Goal: Task Accomplishment & Management: Complete application form

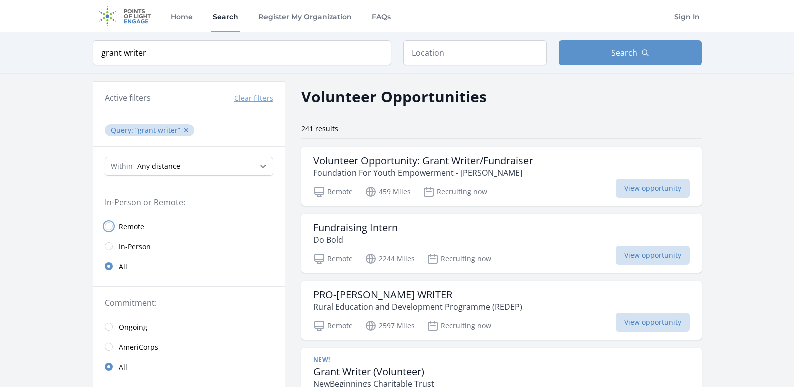
click at [107, 225] on input "radio" at bounding box center [109, 226] width 8 height 8
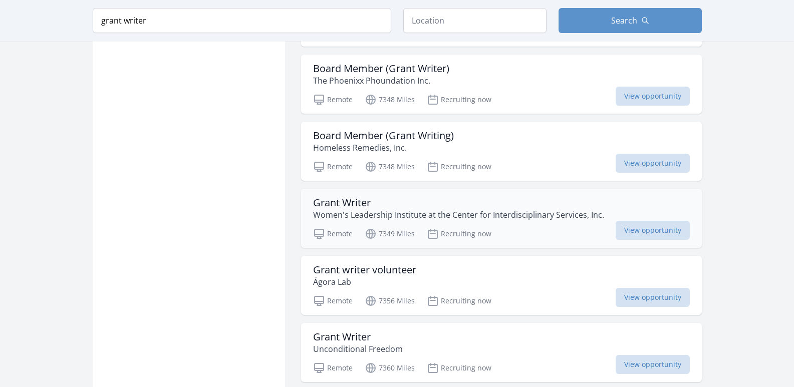
scroll to position [1152, 0]
click at [491, 291] on div "Remote 7356 Miles Recruiting now View opportunity" at bounding box center [501, 298] width 377 height 15
click at [483, 196] on h3 "Grant Writer" at bounding box center [458, 202] width 291 height 12
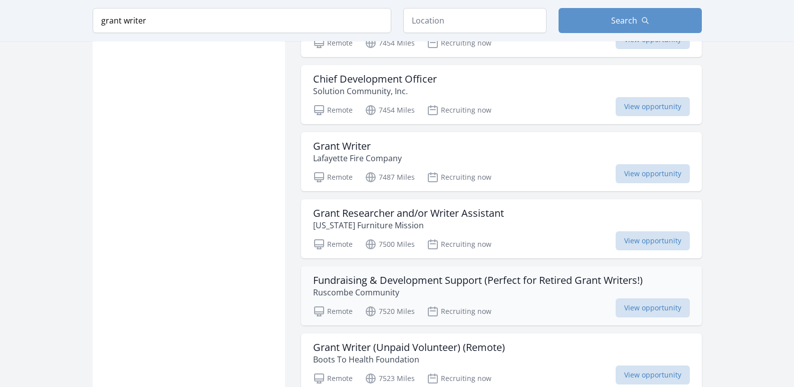
scroll to position [1753, 0]
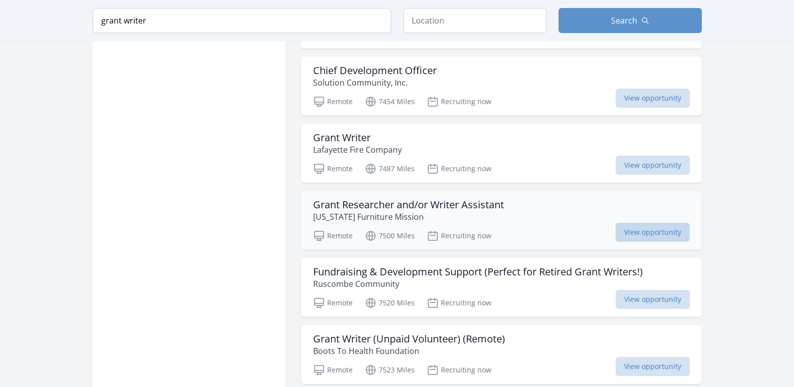
click at [616, 223] on span "View opportunity" at bounding box center [653, 232] width 74 height 19
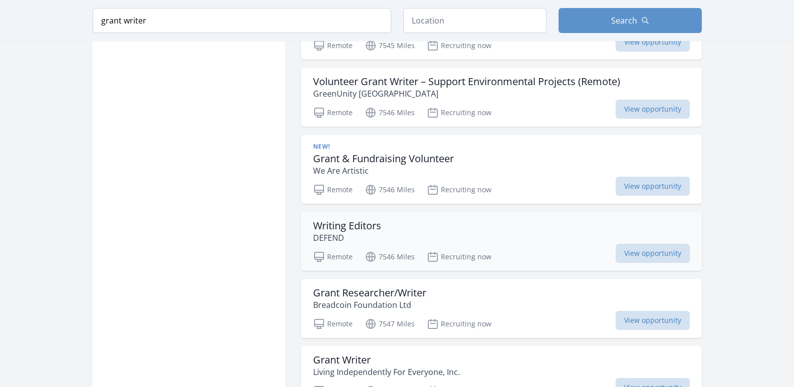
scroll to position [2254, 0]
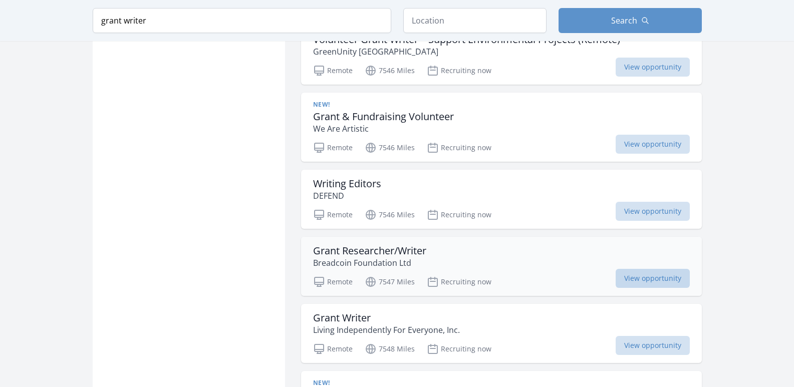
click at [616, 269] on span "View opportunity" at bounding box center [653, 278] width 74 height 19
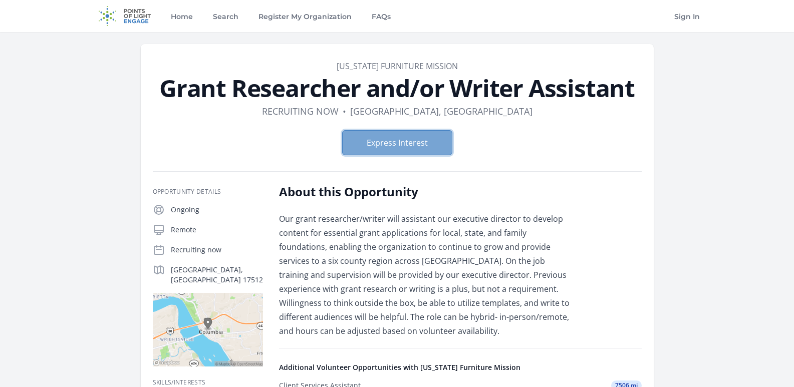
click at [415, 141] on button "Express Interest" at bounding box center [397, 142] width 110 height 25
drag, startPoint x: 456, startPoint y: 69, endPoint x: 325, endPoint y: 71, distance: 131.8
click at [325, 71] on dd "[US_STATE] Furniture Mission" at bounding box center [397, 66] width 489 height 12
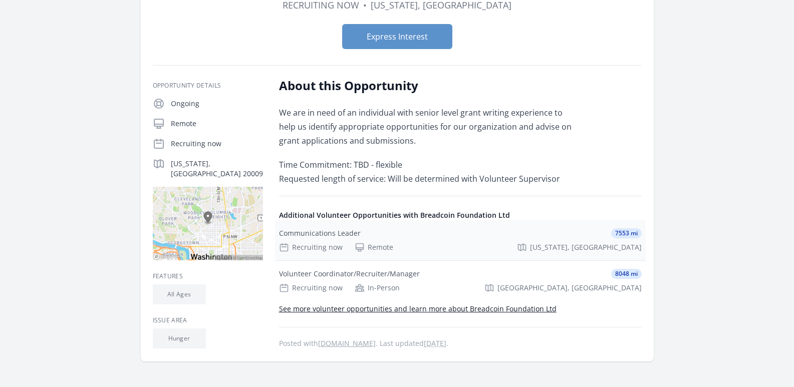
scroll to position [100, 0]
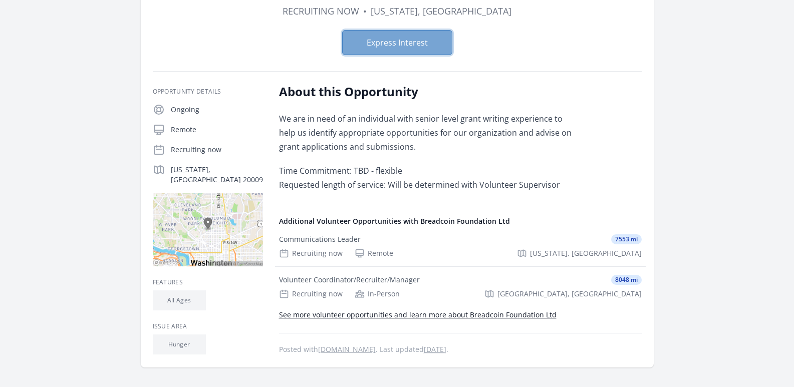
click at [382, 43] on button "Express Interest" at bounding box center [397, 42] width 110 height 25
click at [389, 42] on button "Express Interest" at bounding box center [397, 42] width 110 height 25
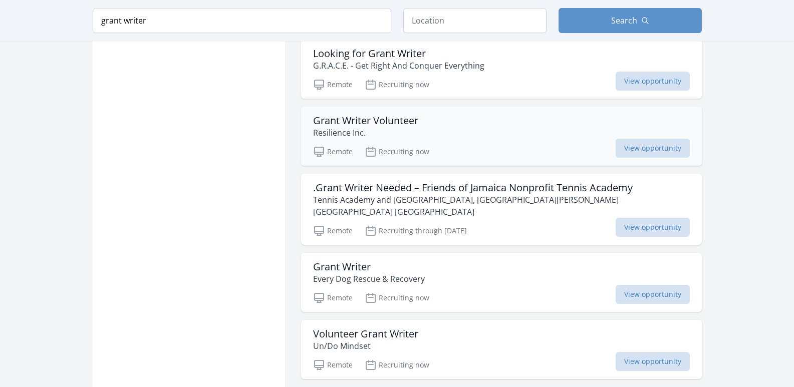
scroll to position [1141, 0]
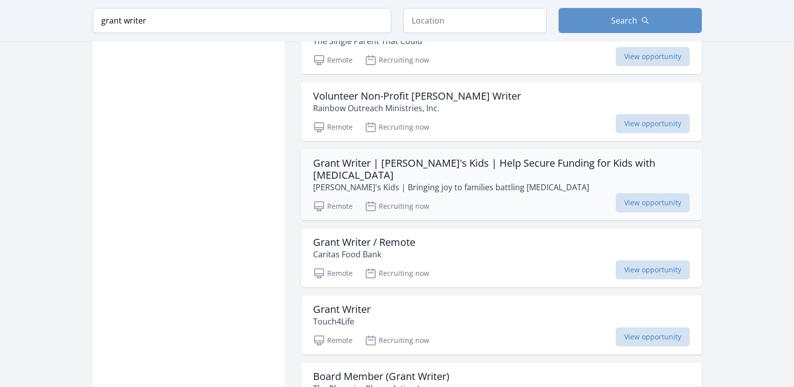
scroll to position [2243, 0]
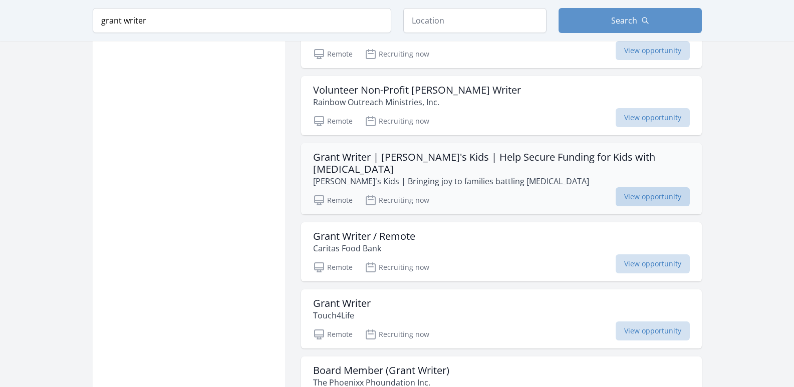
click at [639, 187] on span "View opportunity" at bounding box center [653, 196] width 74 height 19
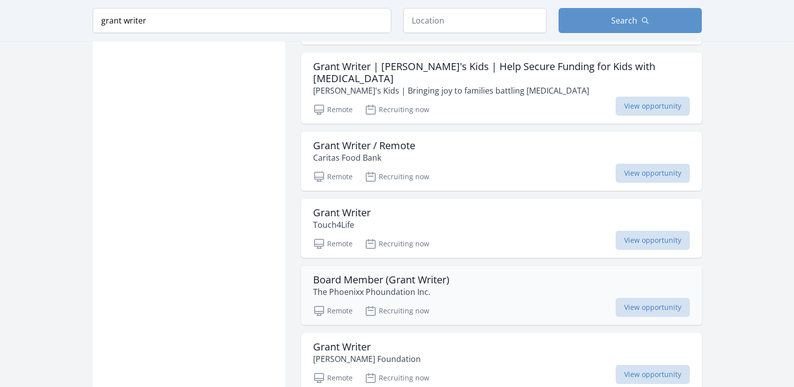
scroll to position [2343, 0]
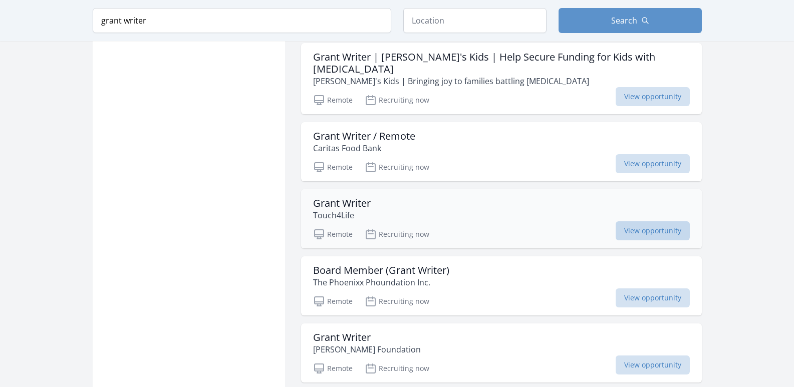
click at [636, 221] on span "View opportunity" at bounding box center [653, 230] width 74 height 19
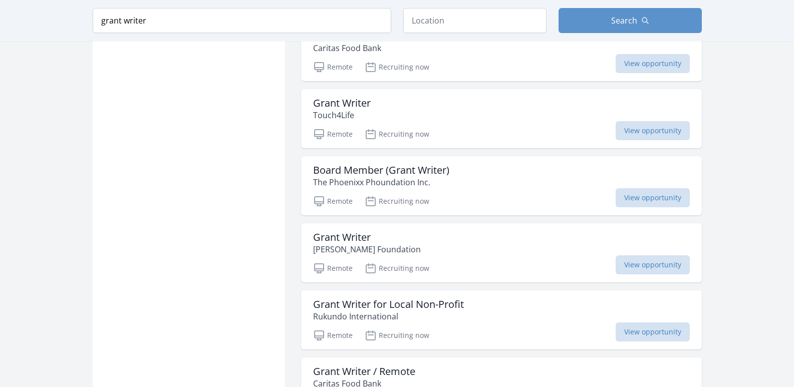
scroll to position [2543, 0]
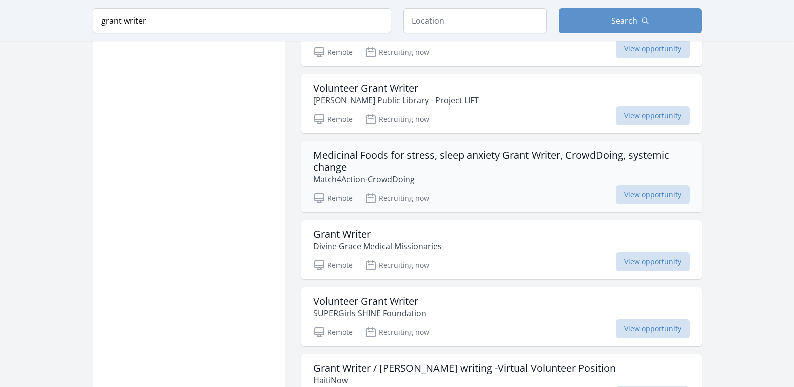
scroll to position [3846, 0]
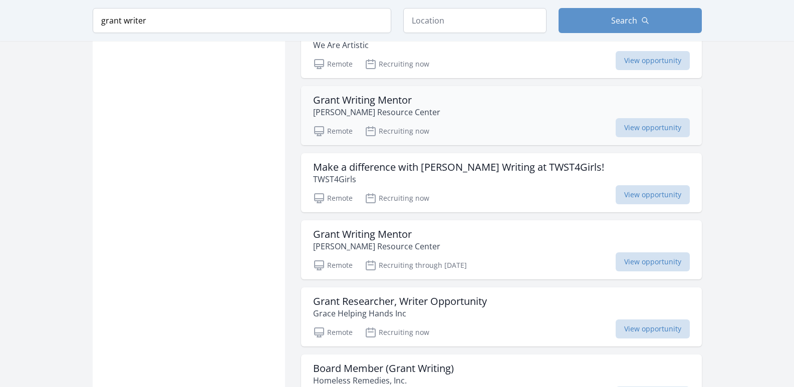
scroll to position [4847, 0]
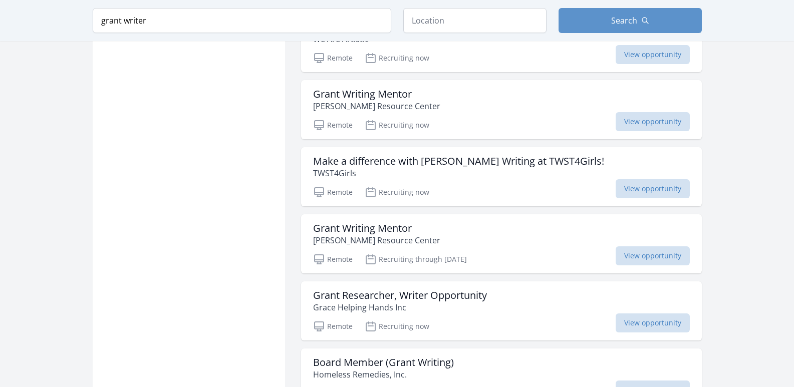
click at [650, 179] on span "View opportunity" at bounding box center [653, 188] width 74 height 19
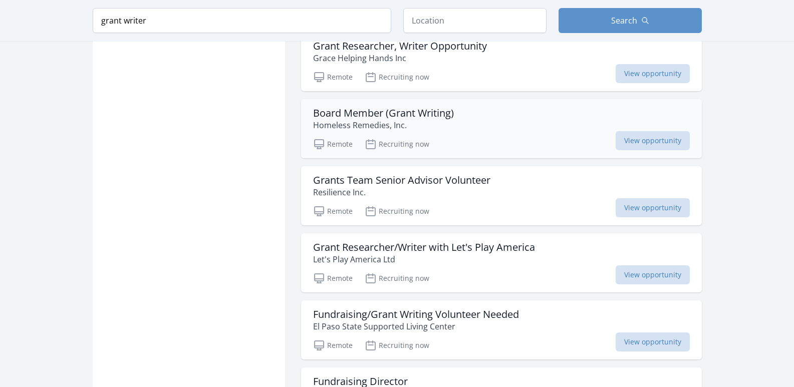
scroll to position [5098, 0]
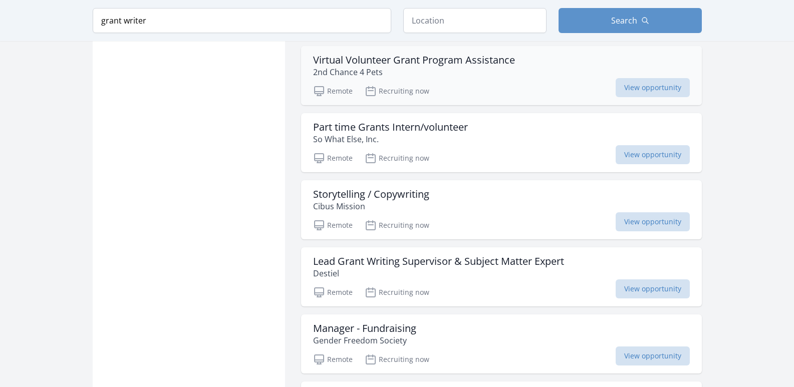
scroll to position [5899, 0]
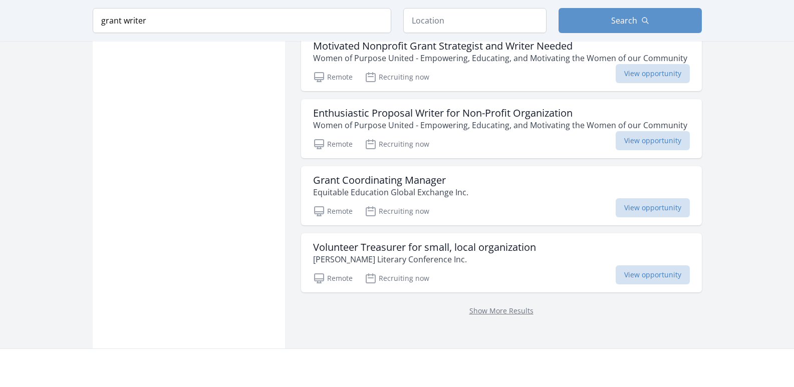
scroll to position [6761, 0]
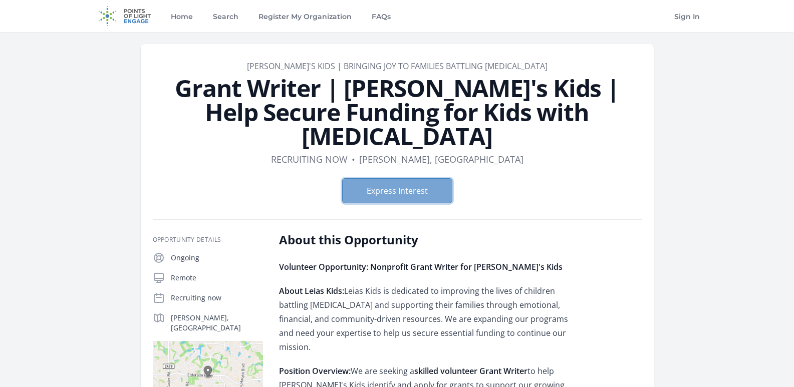
click at [404, 178] on button "Express Interest" at bounding box center [397, 190] width 110 height 25
drag, startPoint x: 345, startPoint y: 267, endPoint x: 383, endPoint y: 266, distance: 38.1
click at [383, 284] on p "About Leias Kids: Leias Kids is dedicated to improving the lives of children ba…" at bounding box center [425, 319] width 293 height 70
copy p "Leias Kids"
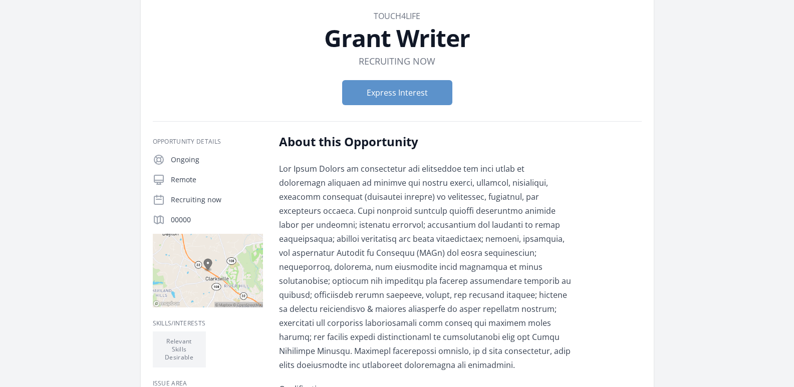
scroll to position [50, 0]
click at [400, 97] on button "Express Interest" at bounding box center [397, 92] width 110 height 25
drag, startPoint x: 421, startPoint y: 15, endPoint x: 370, endPoint y: 17, distance: 51.7
click at [370, 17] on dd "Touch4Life" at bounding box center [397, 16] width 489 height 12
copy link "Touch4Life"
